Goal: Use online tool/utility: Utilize a website feature to perform a specific function

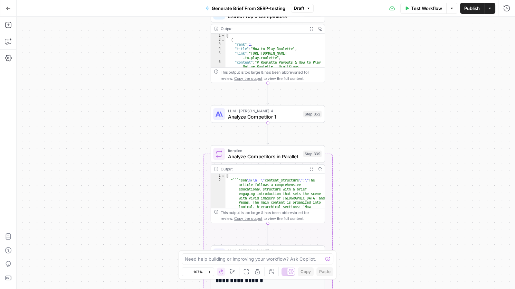
click at [368, 48] on div "Workflow Set Inputs Inputs Run Code · JavaScript Structure Competitor Keywords …" at bounding box center [266, 153] width 498 height 272
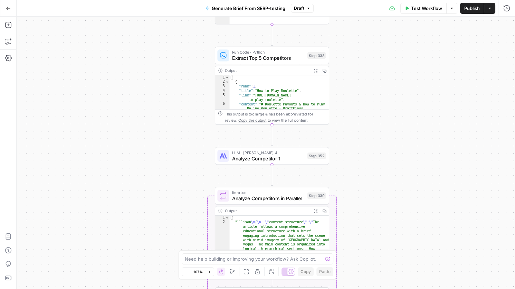
drag, startPoint x: 360, startPoint y: 44, endPoint x: 364, endPoint y: 86, distance: 42.0
click at [364, 86] on div "Workflow Set Inputs Inputs Run Code · JavaScript Structure Competitor Keywords …" at bounding box center [266, 153] width 498 height 272
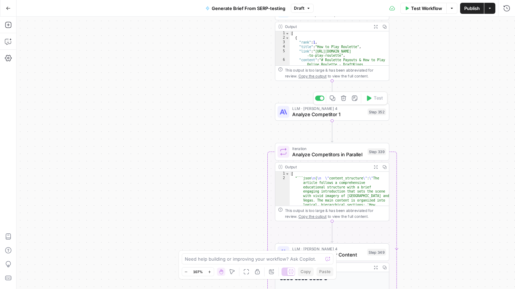
click at [354, 113] on span "Analyze Competitor 1" at bounding box center [328, 113] width 72 height 7
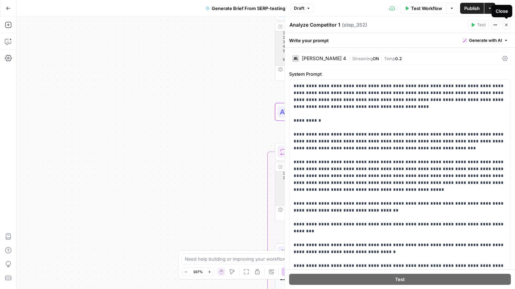
click at [506, 24] on icon "button" at bounding box center [506, 25] width 4 height 4
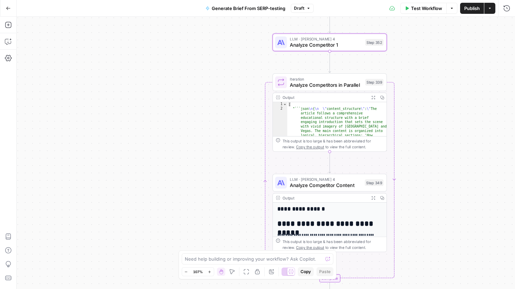
drag, startPoint x: 417, startPoint y: 125, endPoint x: 414, endPoint y: 55, distance: 70.1
click at [414, 55] on div "Workflow Set Inputs Inputs Run Code · JavaScript Structure Competitor Keywords …" at bounding box center [266, 153] width 498 height 272
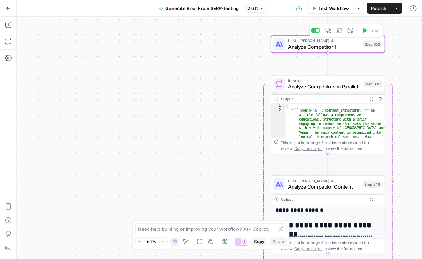
click at [341, 46] on span "Analyze Competitor 1" at bounding box center [324, 46] width 72 height 7
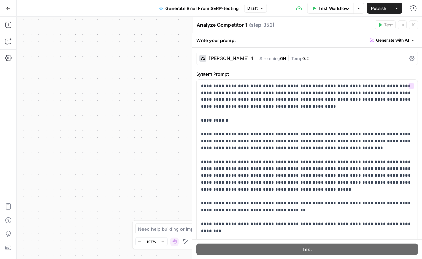
click at [153, 82] on div "Workflow Set Inputs Inputs Run Code · JavaScript Structure Competitor Keywords …" at bounding box center [220, 138] width 406 height 242
click at [414, 23] on icon "button" at bounding box center [414, 25] width 4 height 4
